Goal: Transaction & Acquisition: Purchase product/service

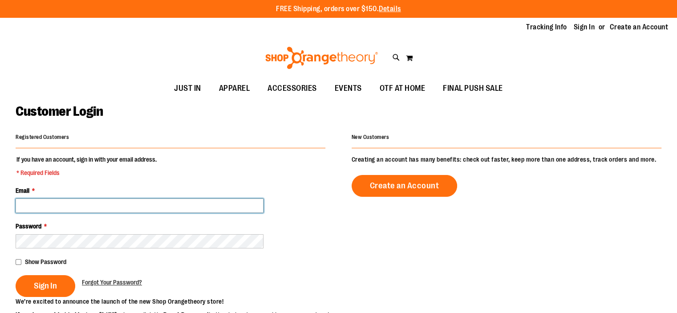
click at [173, 204] on input "Email *" at bounding box center [140, 205] width 248 height 14
type input "**********"
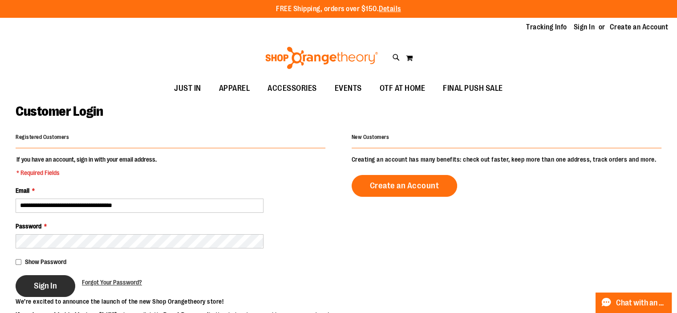
click at [49, 294] on button "Sign In" at bounding box center [46, 286] width 60 height 22
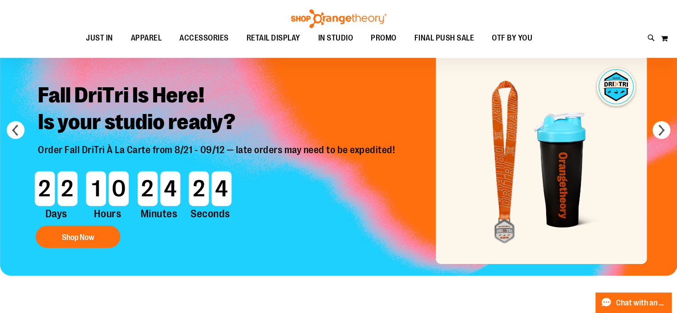
scroll to position [44, 0]
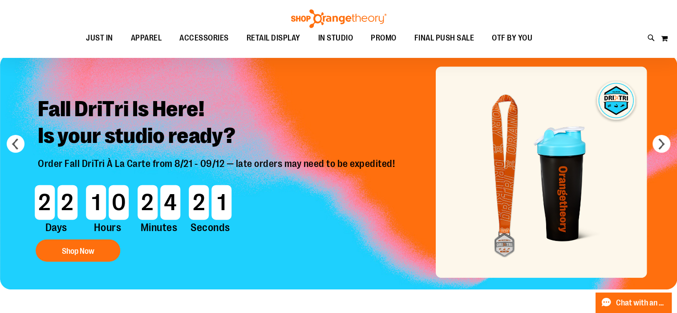
click at [576, 204] on img "Slide 1 of 9" at bounding box center [338, 171] width 677 height 235
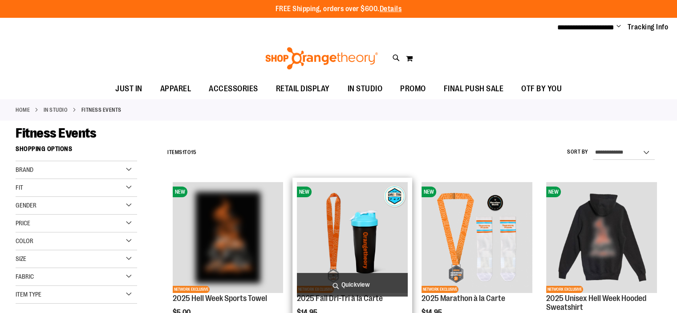
click at [385, 229] on img "product" at bounding box center [352, 237] width 111 height 111
click at [342, 239] on img "product" at bounding box center [352, 237] width 111 height 111
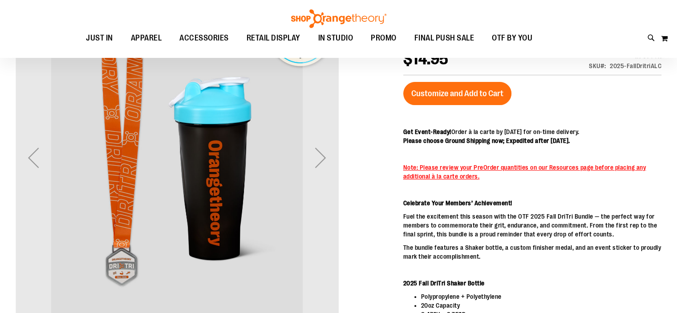
scroll to position [133, 0]
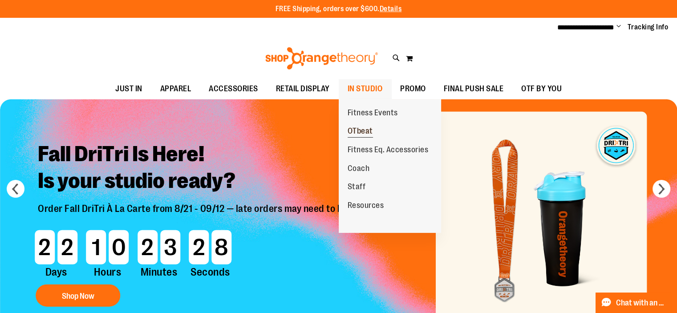
click at [359, 125] on link "OTbeat" at bounding box center [359, 131] width 43 height 19
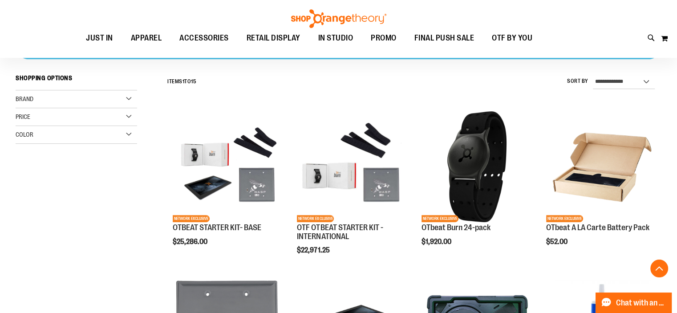
scroll to position [355, 0]
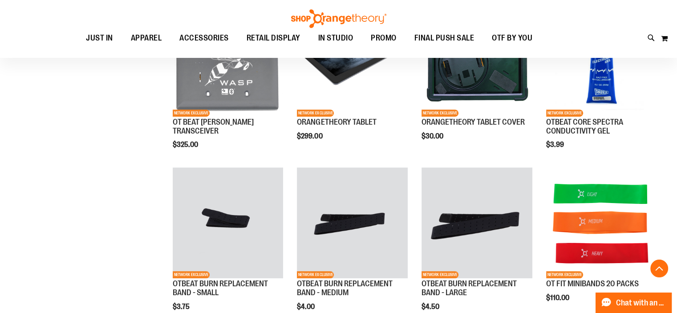
scroll to position [622, 0]
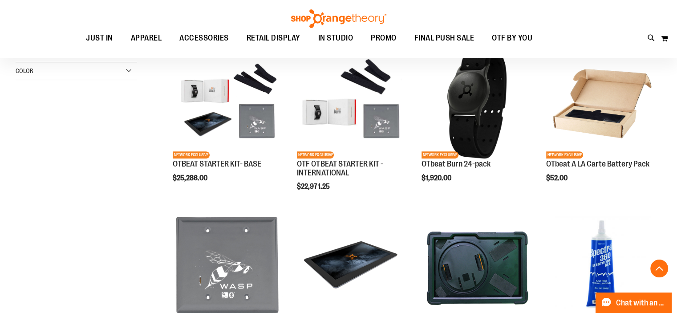
scroll to position [222, 0]
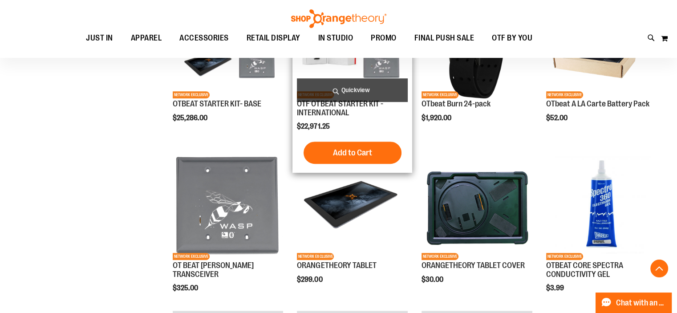
scroll to position [311, 0]
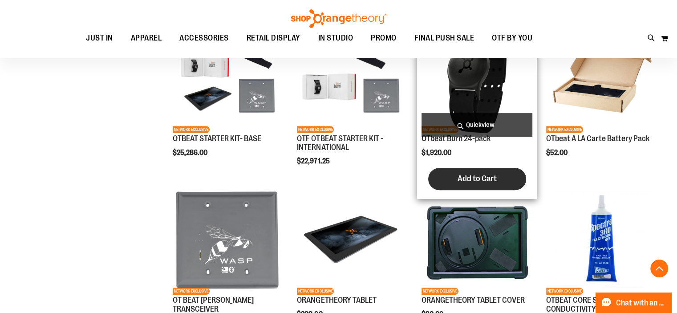
click at [487, 184] on button "Add to Cart" at bounding box center [477, 179] width 98 height 22
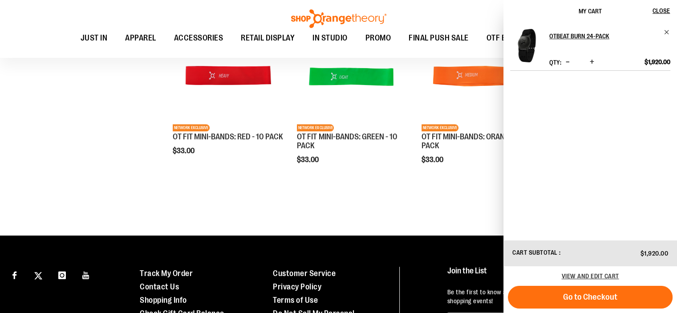
scroll to position [726, 0]
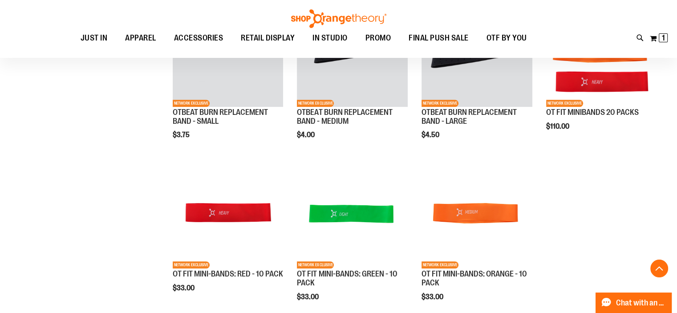
scroll to position [592, 0]
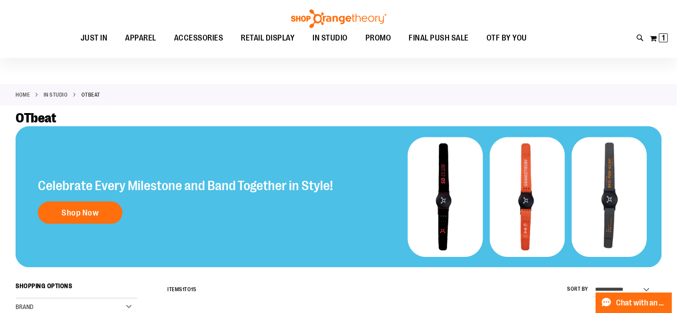
scroll to position [192, 0]
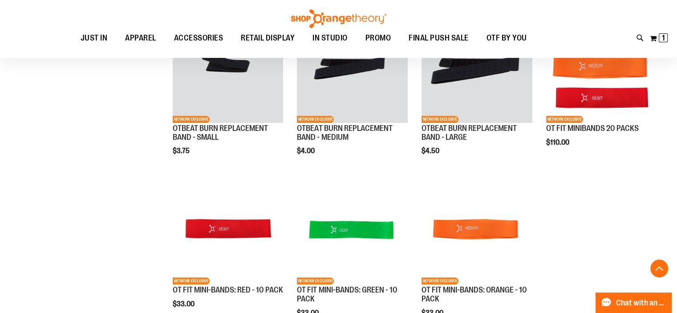
scroll to position [592, 0]
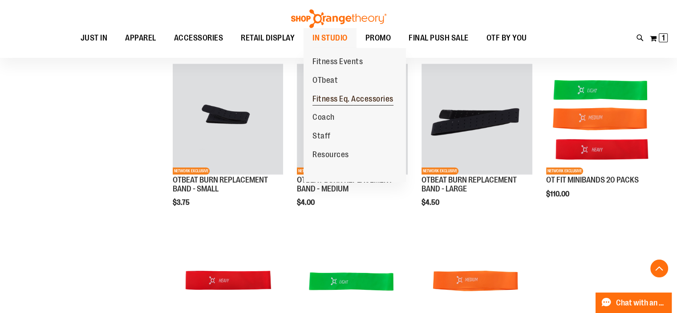
click at [364, 99] on span "Fitness Eq. Accessories" at bounding box center [352, 99] width 81 height 11
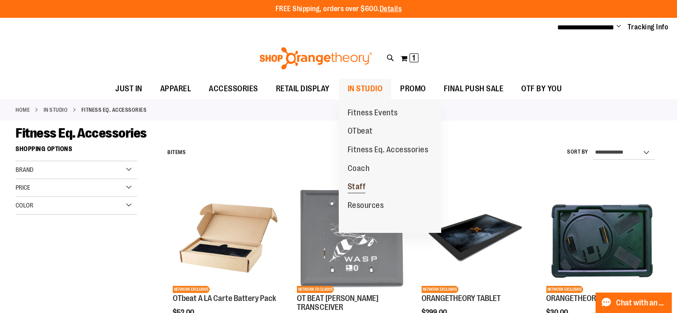
click at [354, 189] on span "Staff" at bounding box center [356, 187] width 18 height 11
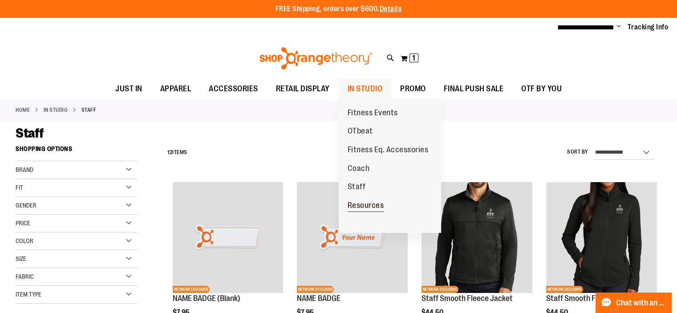
click at [370, 205] on span "Resources" at bounding box center [365, 206] width 36 height 11
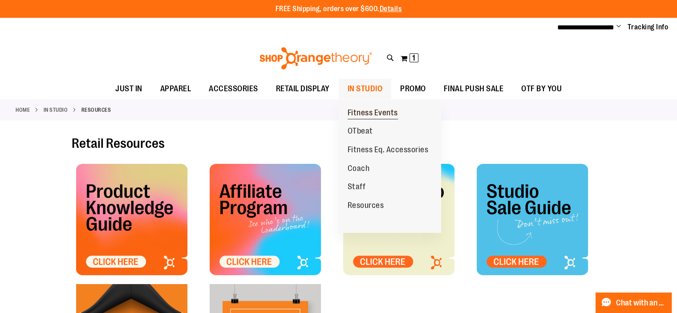
click at [364, 110] on span "Fitness Events" at bounding box center [372, 113] width 50 height 11
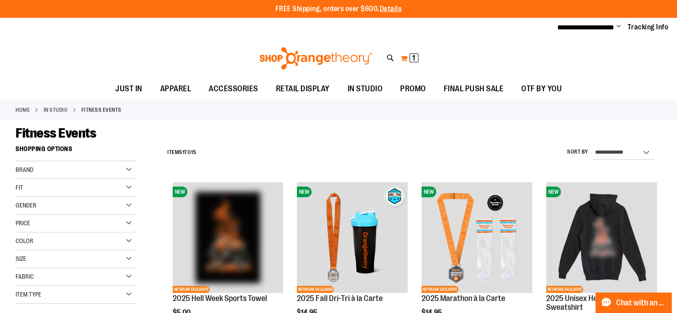
click at [415, 57] on span "1" at bounding box center [413, 57] width 3 height 9
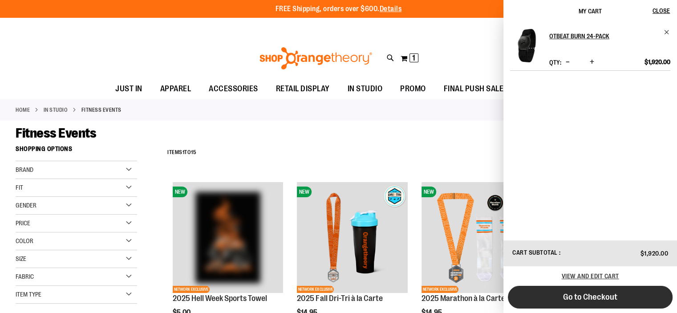
click at [581, 300] on span "Go to Checkout" at bounding box center [590, 297] width 54 height 10
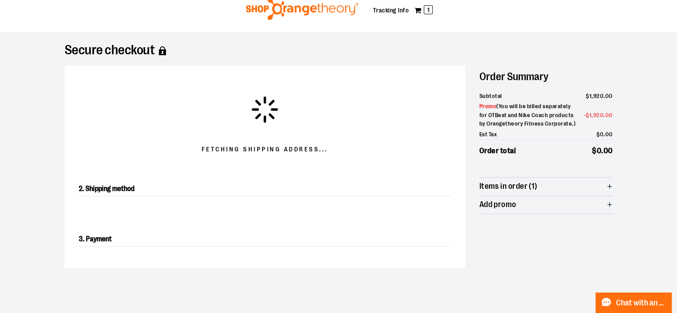
scroll to position [44, 0]
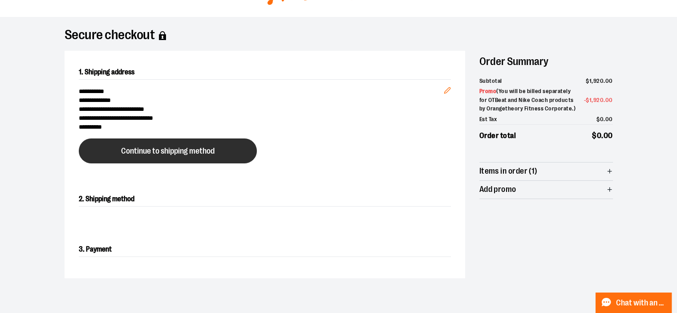
click at [220, 155] on button "Continue to shipping method" at bounding box center [168, 150] width 178 height 25
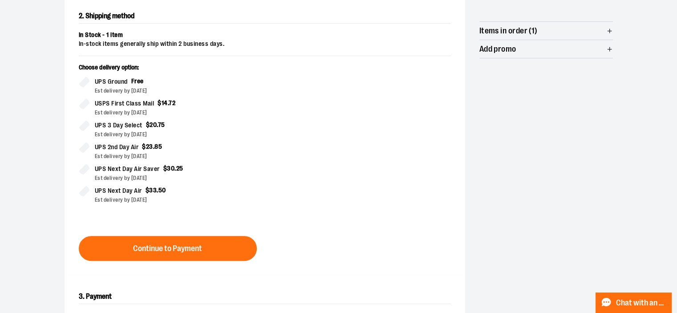
scroll to position [241, 0]
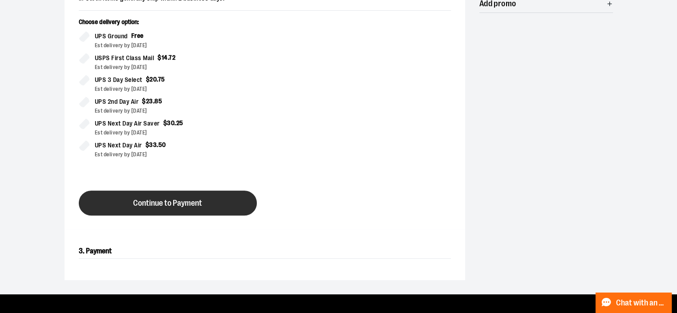
click at [215, 208] on button "Continue to Payment" at bounding box center [168, 202] width 178 height 25
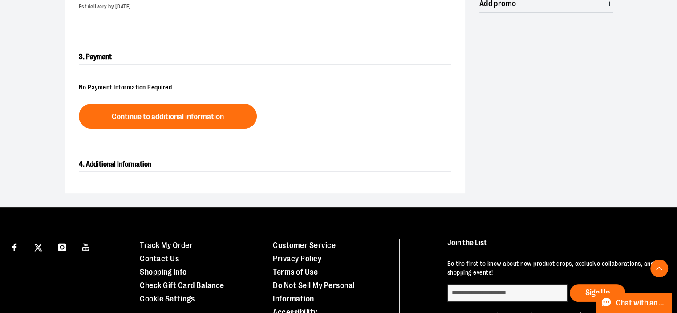
click at [117, 115] on span "Continue to additional information" at bounding box center [168, 117] width 112 height 8
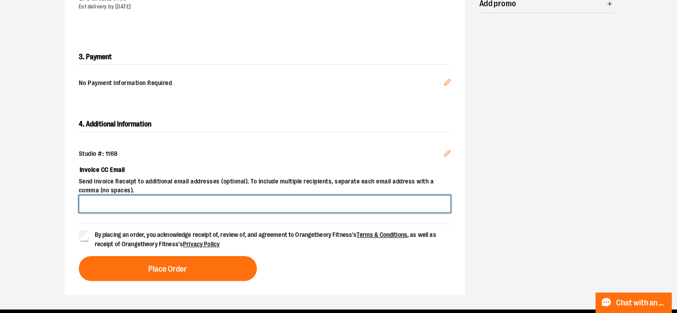
click at [206, 201] on input "Invoice CC Email" at bounding box center [265, 204] width 372 height 18
type input "**********"
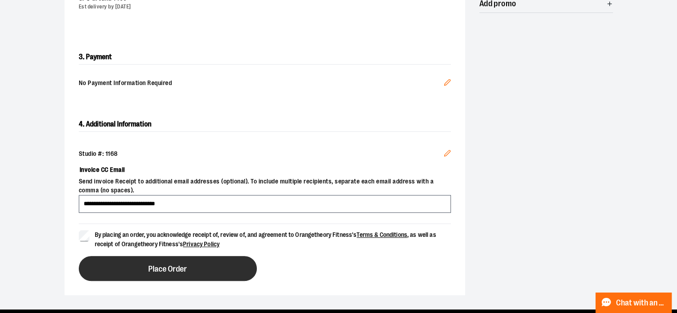
click at [209, 263] on button "Place Order" at bounding box center [168, 268] width 178 height 25
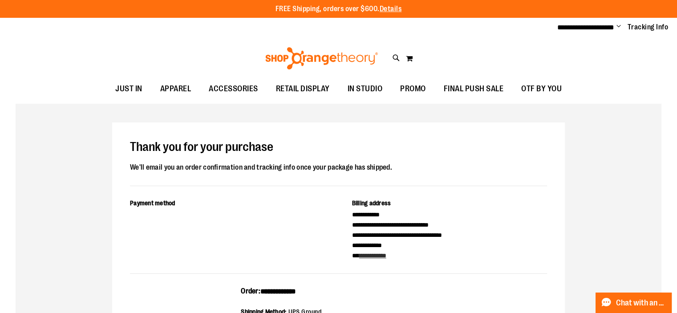
click at [162, 61] on div "Toggle Nav Search Popular Suggestions Advanced Search" at bounding box center [338, 58] width 677 height 41
click at [622, 23] on ul "**********" at bounding box center [609, 27] width 118 height 11
click at [618, 26] on span "Change" at bounding box center [618, 27] width 4 height 8
click at [600, 37] on link "My Account" at bounding box center [587, 43] width 78 height 17
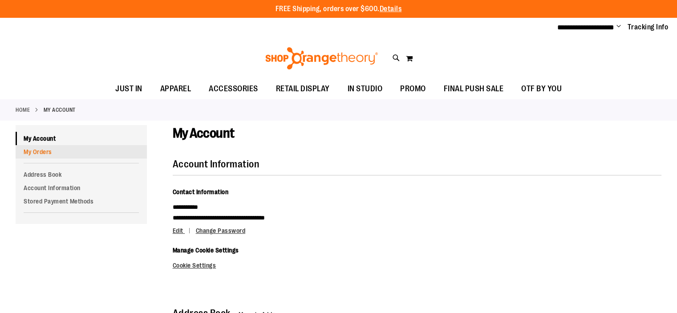
click at [47, 153] on link "My Orders" at bounding box center [81, 151] width 131 height 13
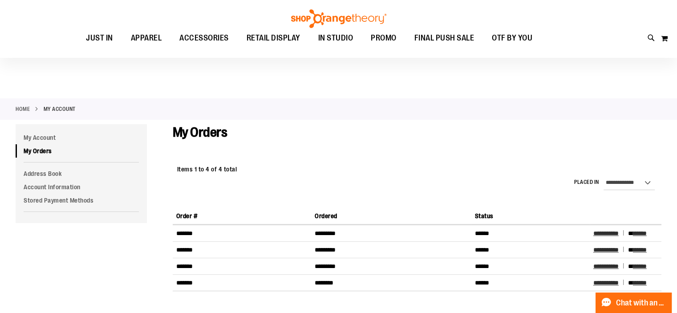
scroll to position [44, 0]
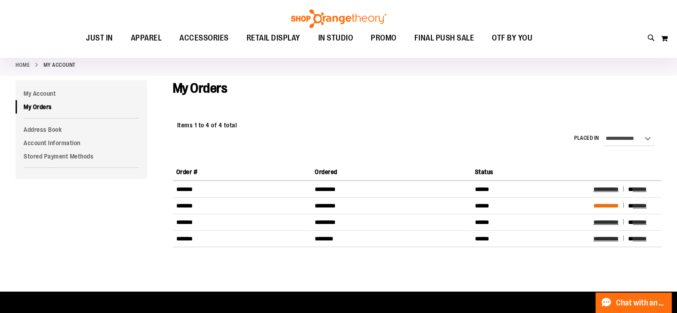
click at [609, 205] on span "**********" at bounding box center [605, 205] width 25 height 6
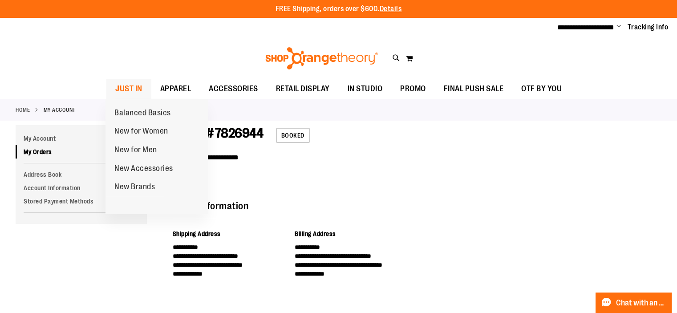
click at [128, 88] on span "JUST IN" at bounding box center [128, 89] width 27 height 20
